Goal: Task Accomplishment & Management: Manage account settings

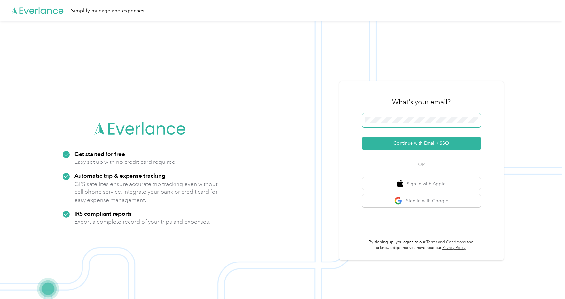
click at [393, 117] on span at bounding box center [421, 120] width 118 height 14
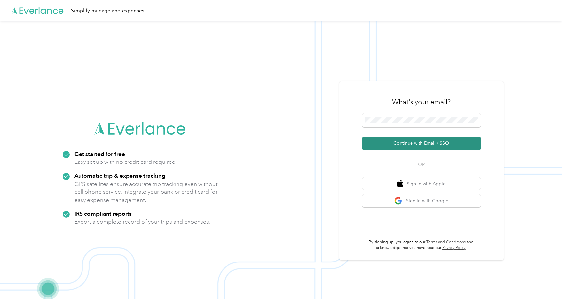
click at [408, 144] on button "Continue with Email / SSO" at bounding box center [421, 143] width 118 height 14
